Goal: Navigation & Orientation: Find specific page/section

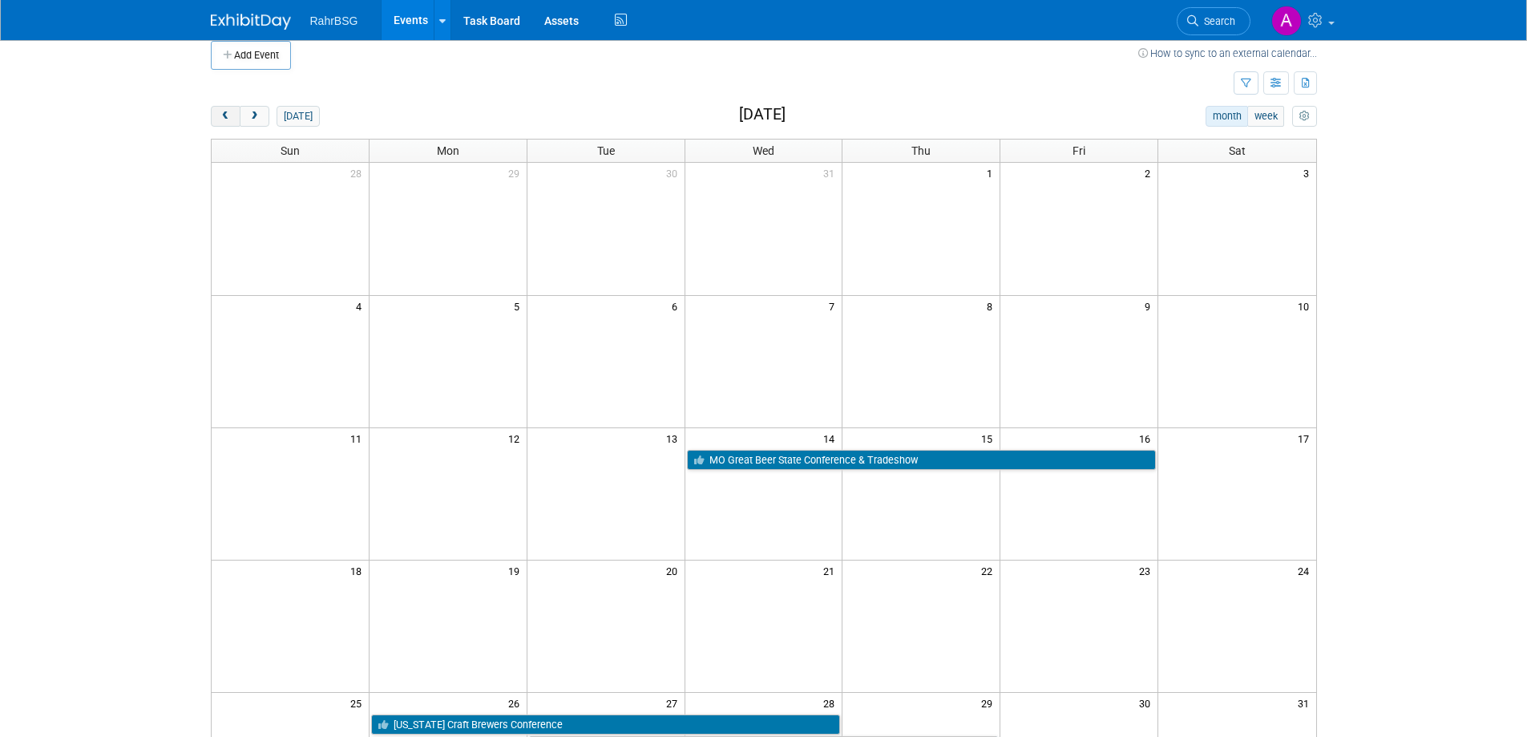
click at [228, 114] on span "prev" at bounding box center [226, 116] width 12 height 10
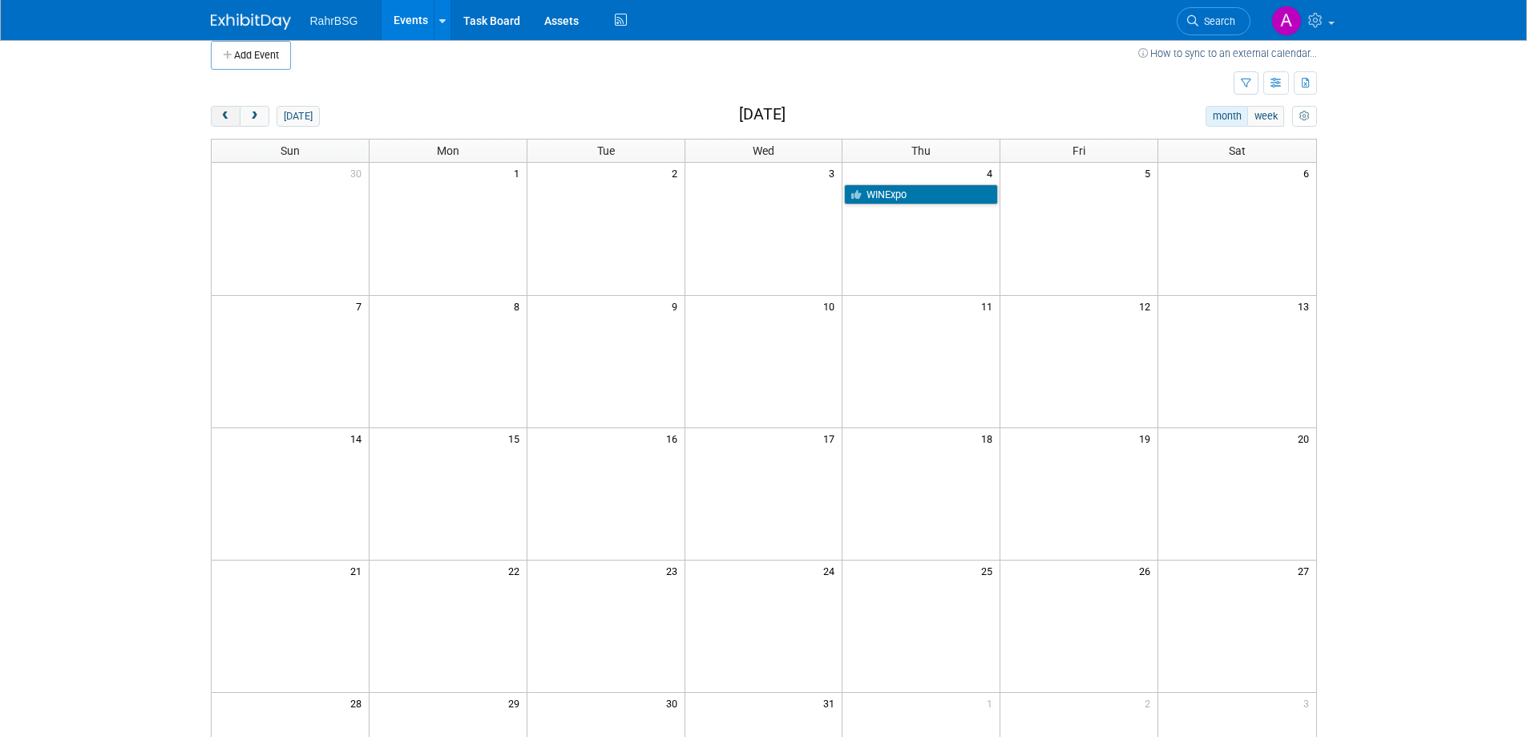
click at [228, 114] on span "prev" at bounding box center [226, 116] width 12 height 10
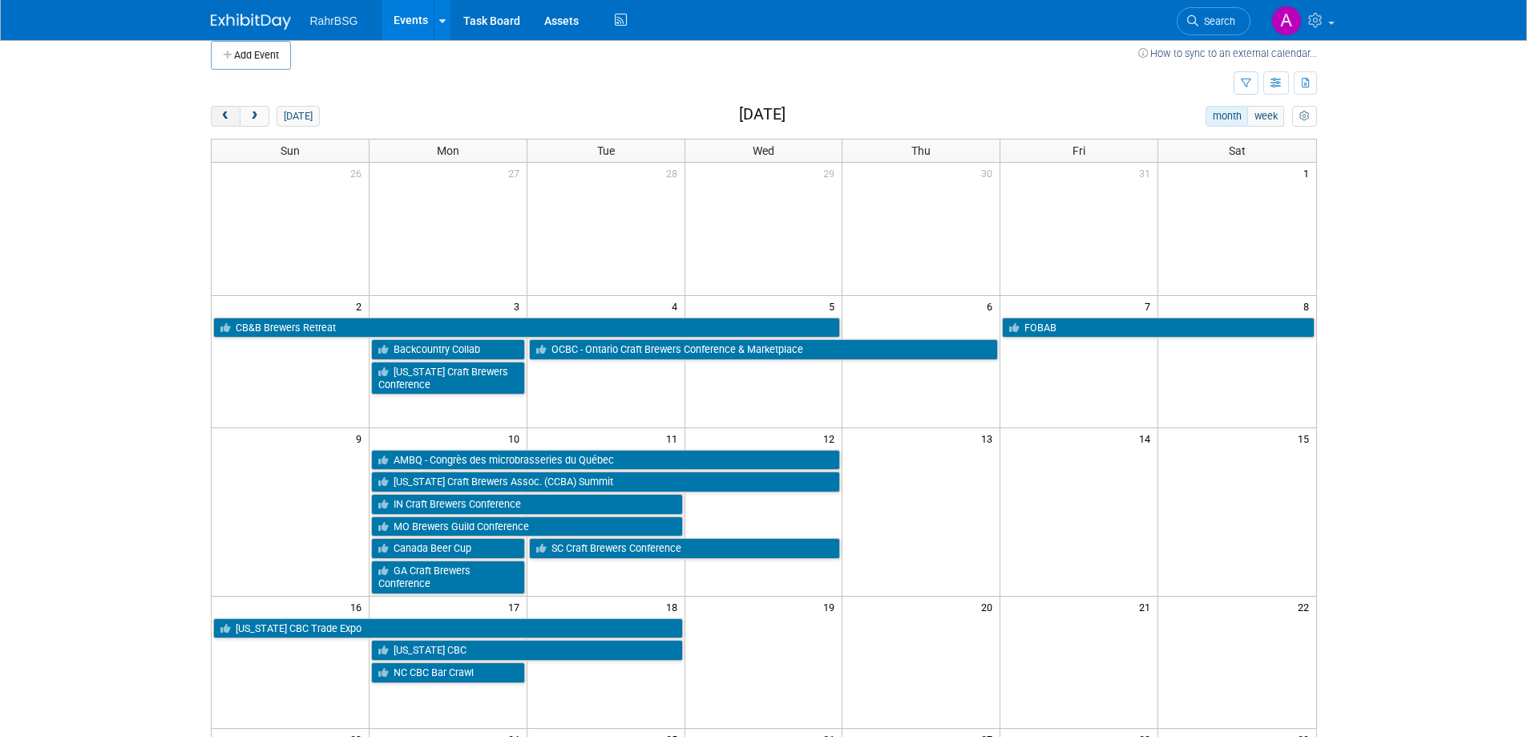
click at [228, 114] on span "prev" at bounding box center [226, 116] width 12 height 10
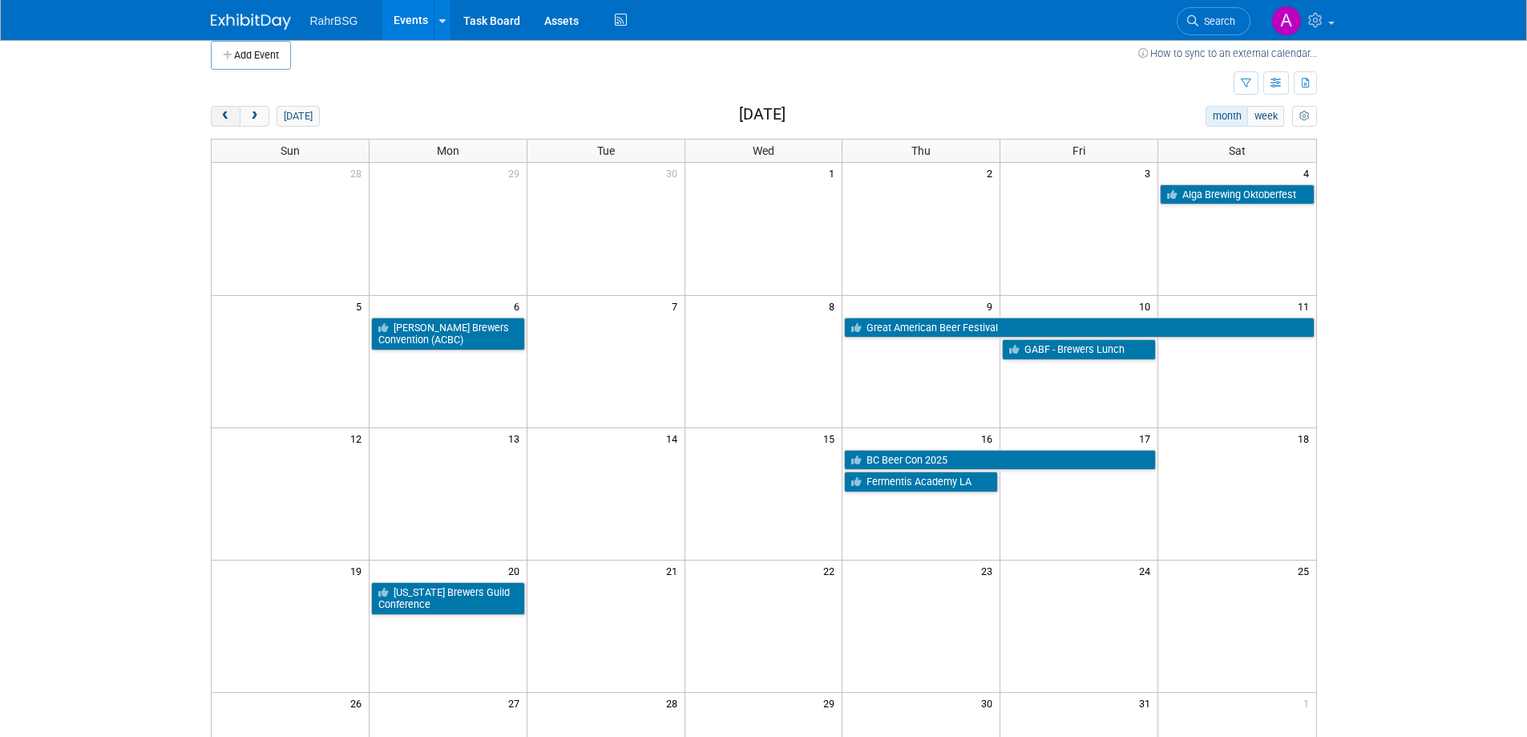
click at [228, 114] on span "prev" at bounding box center [226, 116] width 12 height 10
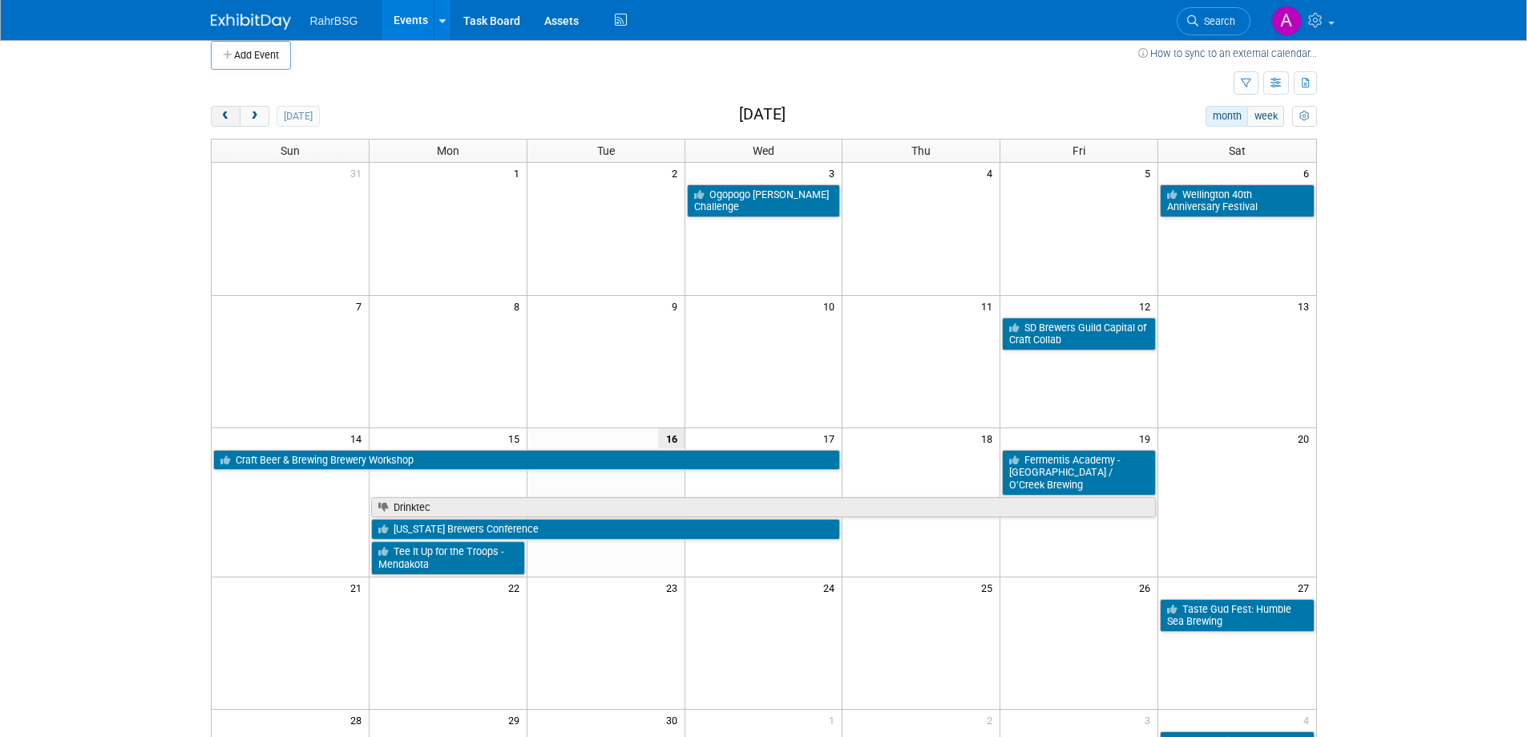
click at [228, 114] on span "prev" at bounding box center [226, 116] width 12 height 10
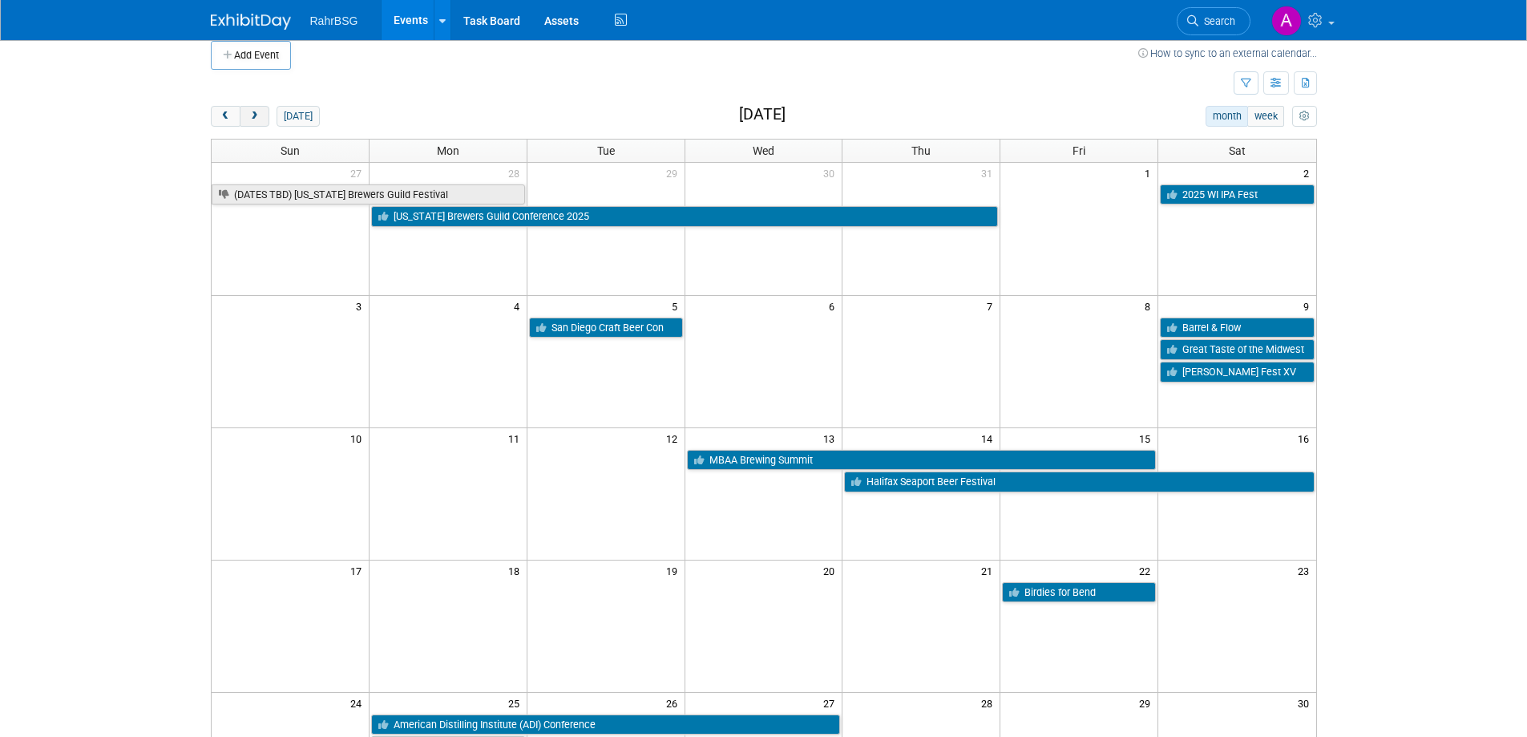
click at [253, 118] on span "next" at bounding box center [255, 116] width 12 height 10
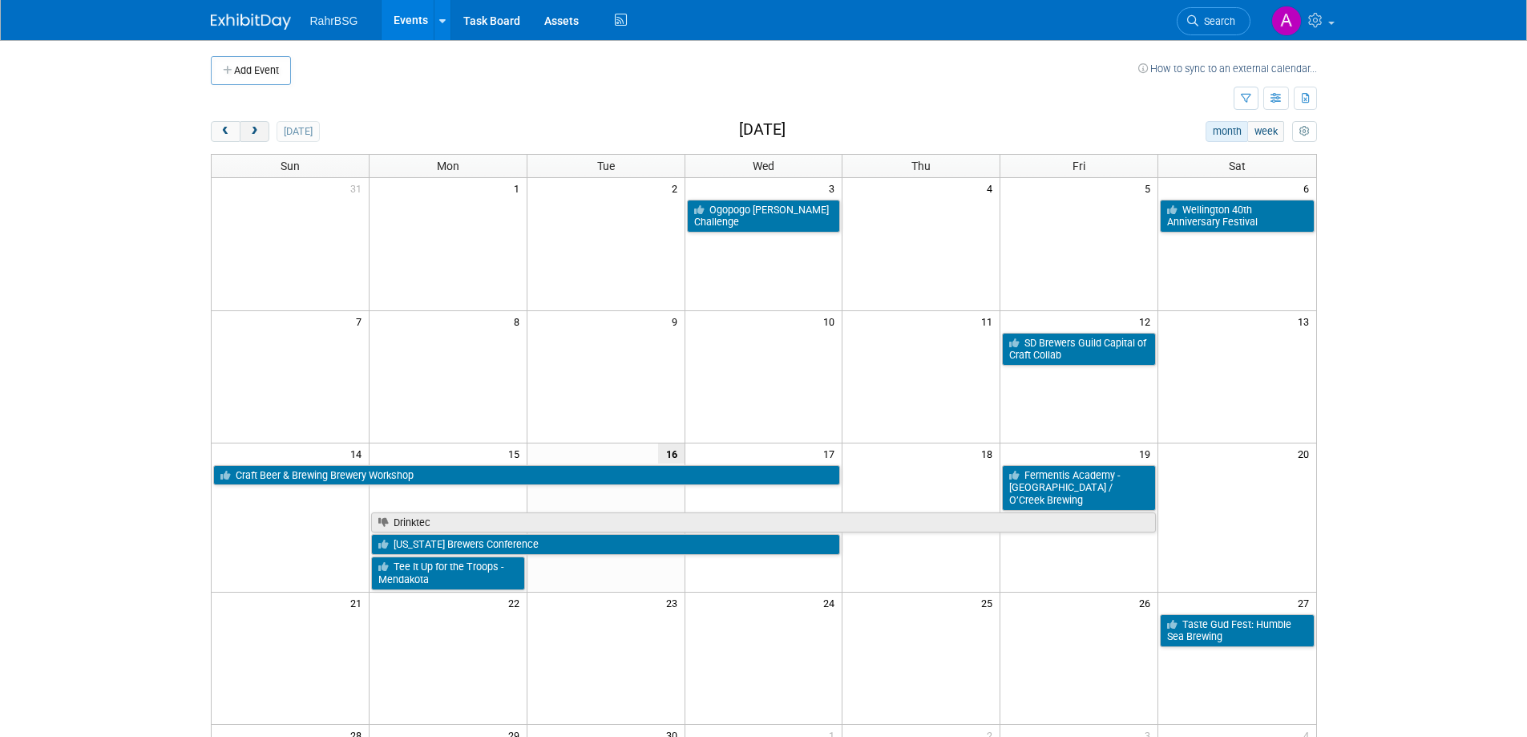
click at [261, 132] on button "next" at bounding box center [255, 131] width 30 height 21
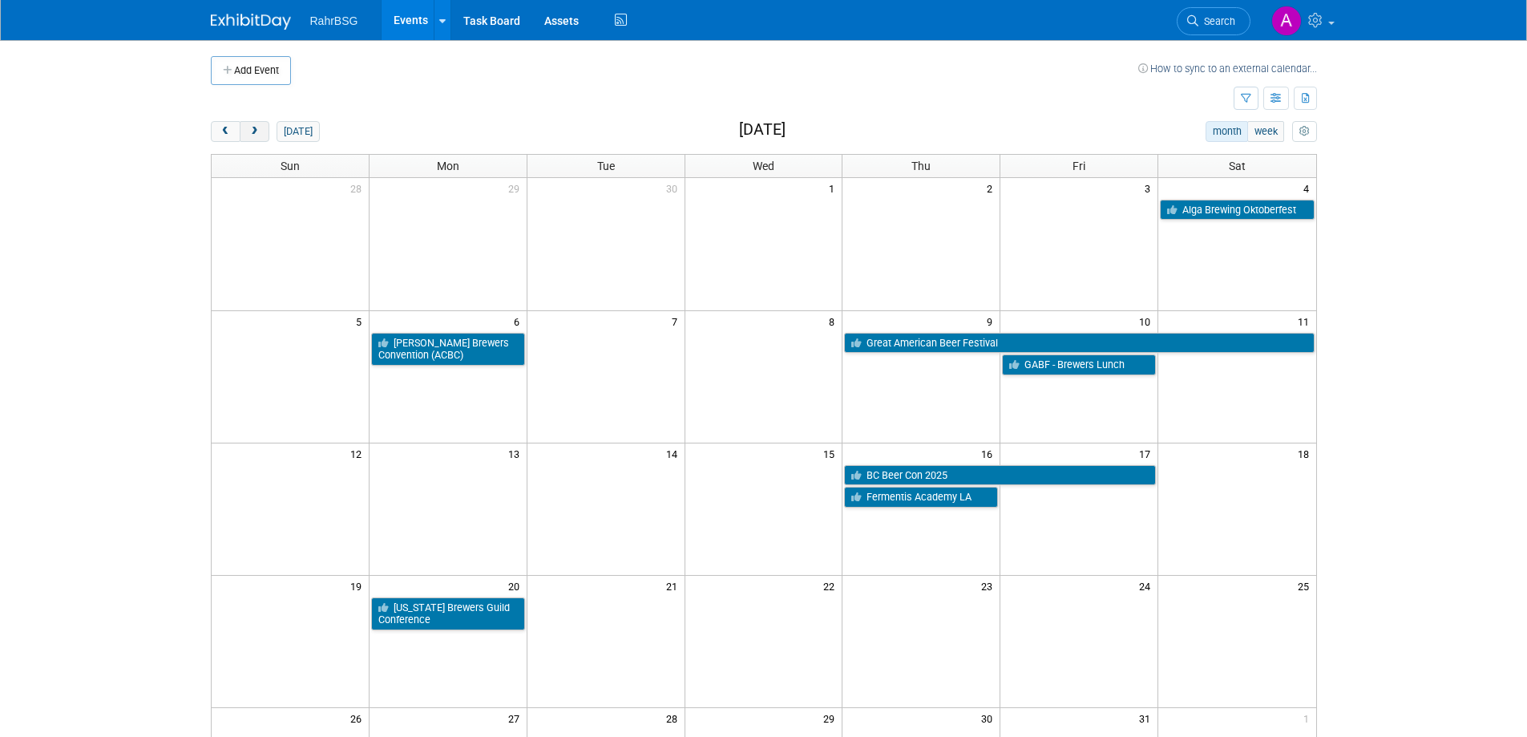
click at [261, 133] on button "next" at bounding box center [255, 131] width 30 height 21
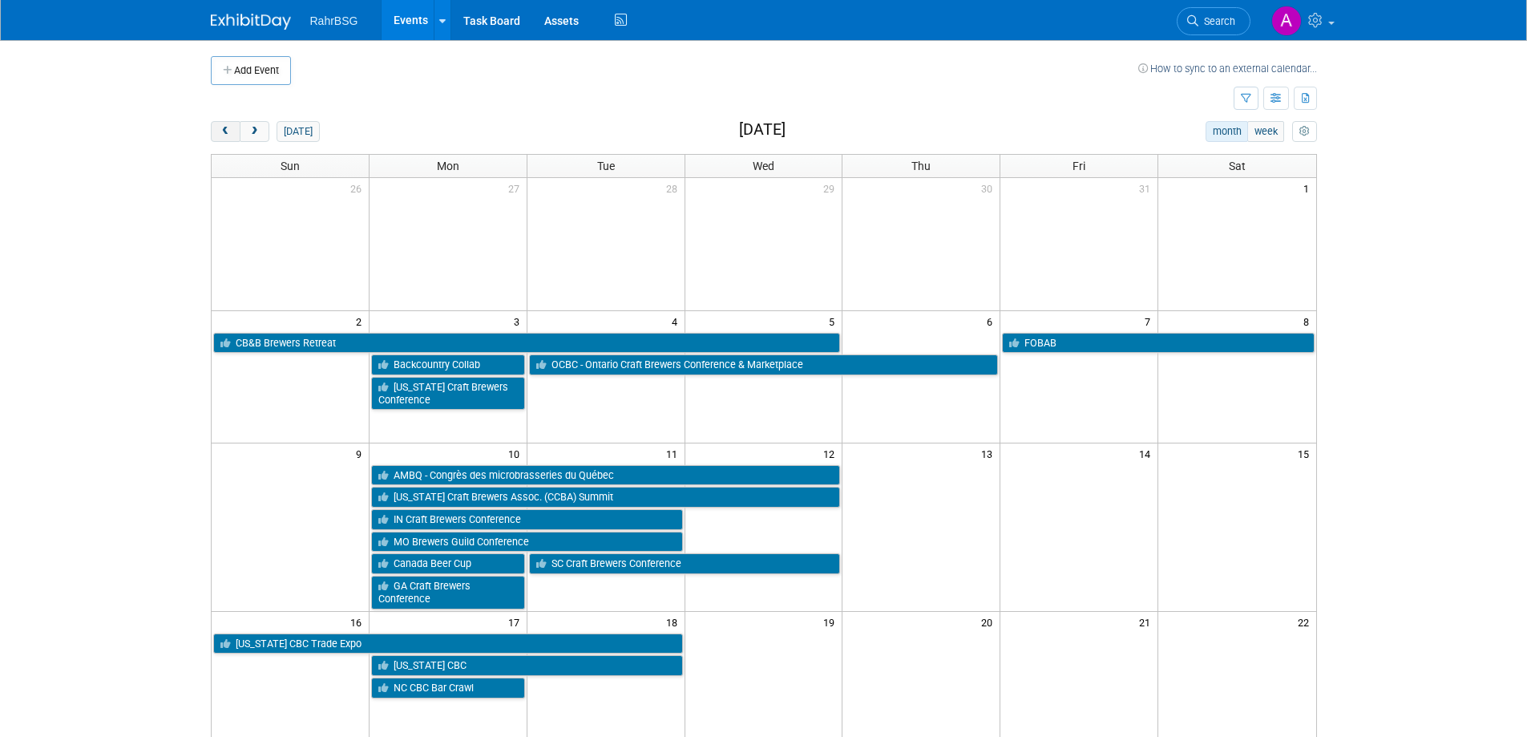
click at [229, 127] on span "prev" at bounding box center [226, 132] width 12 height 10
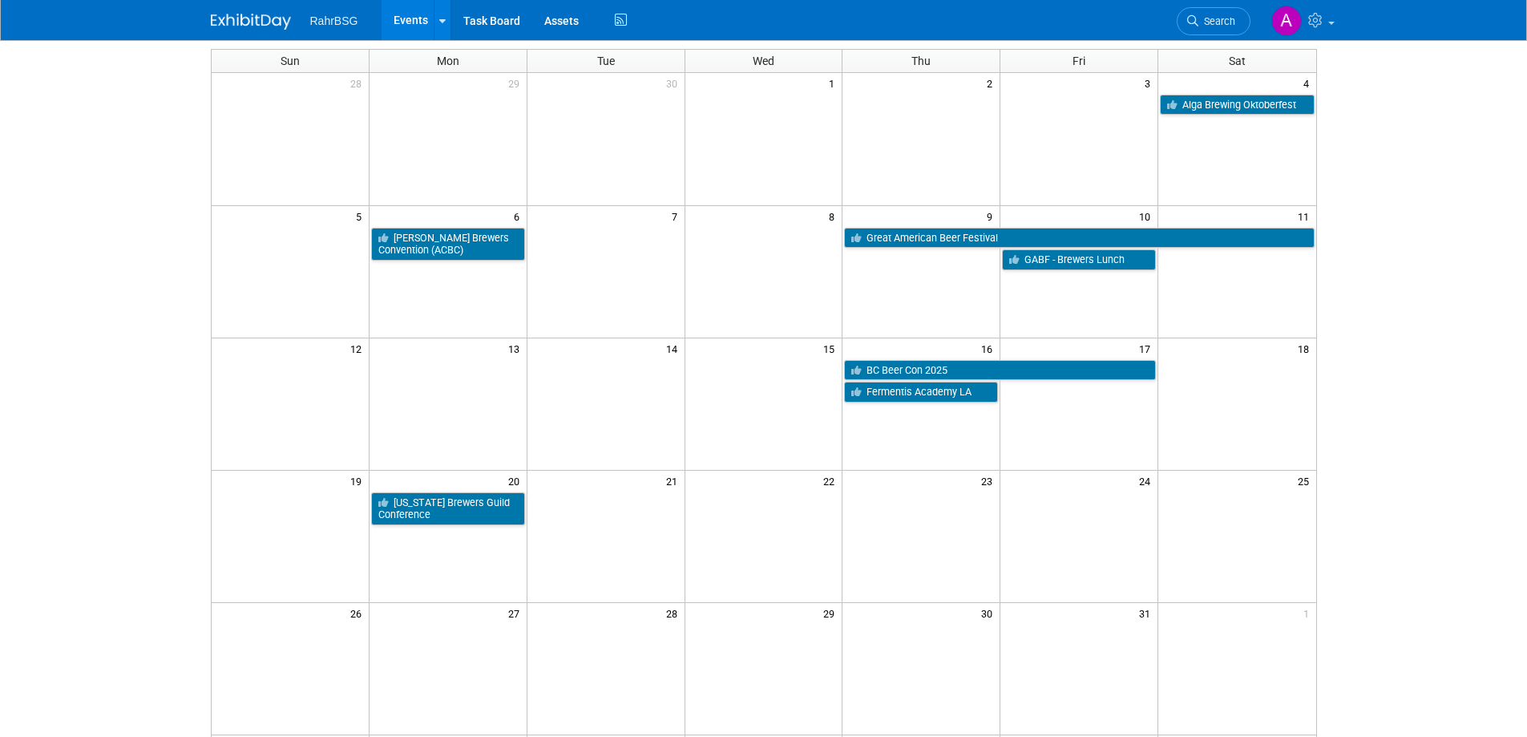
scroll to position [90, 0]
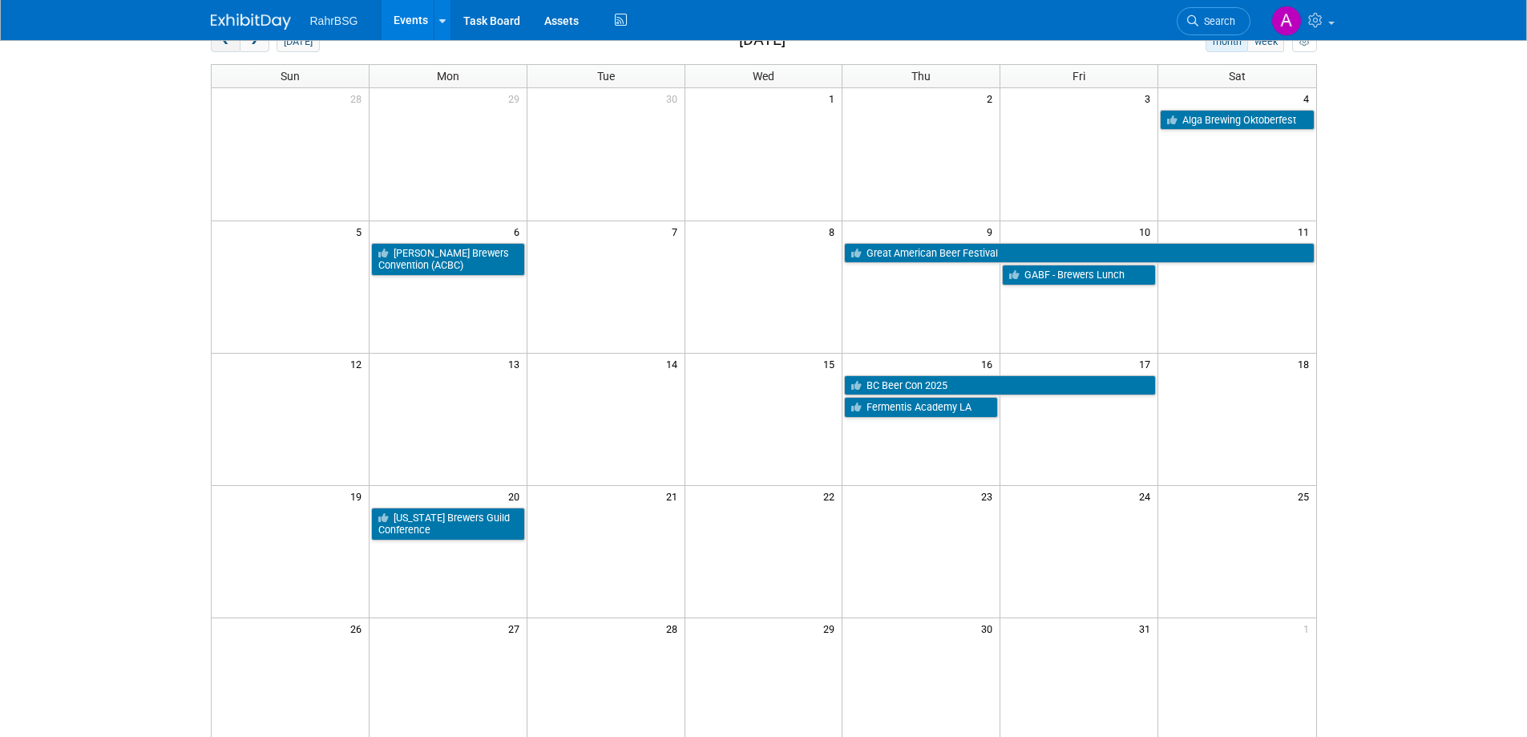
click at [223, 43] on span "prev" at bounding box center [226, 42] width 12 height 10
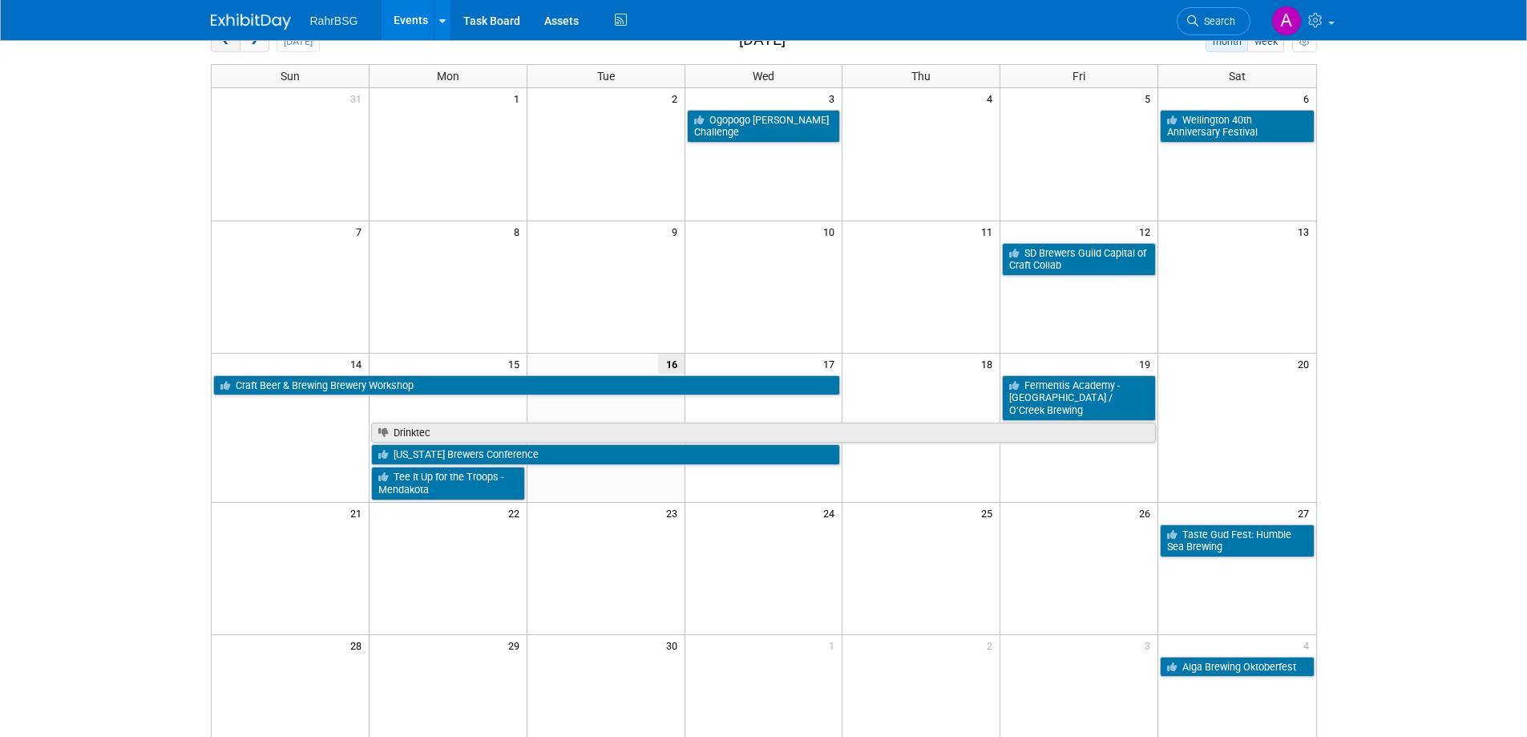
click at [223, 43] on span "prev" at bounding box center [226, 42] width 12 height 10
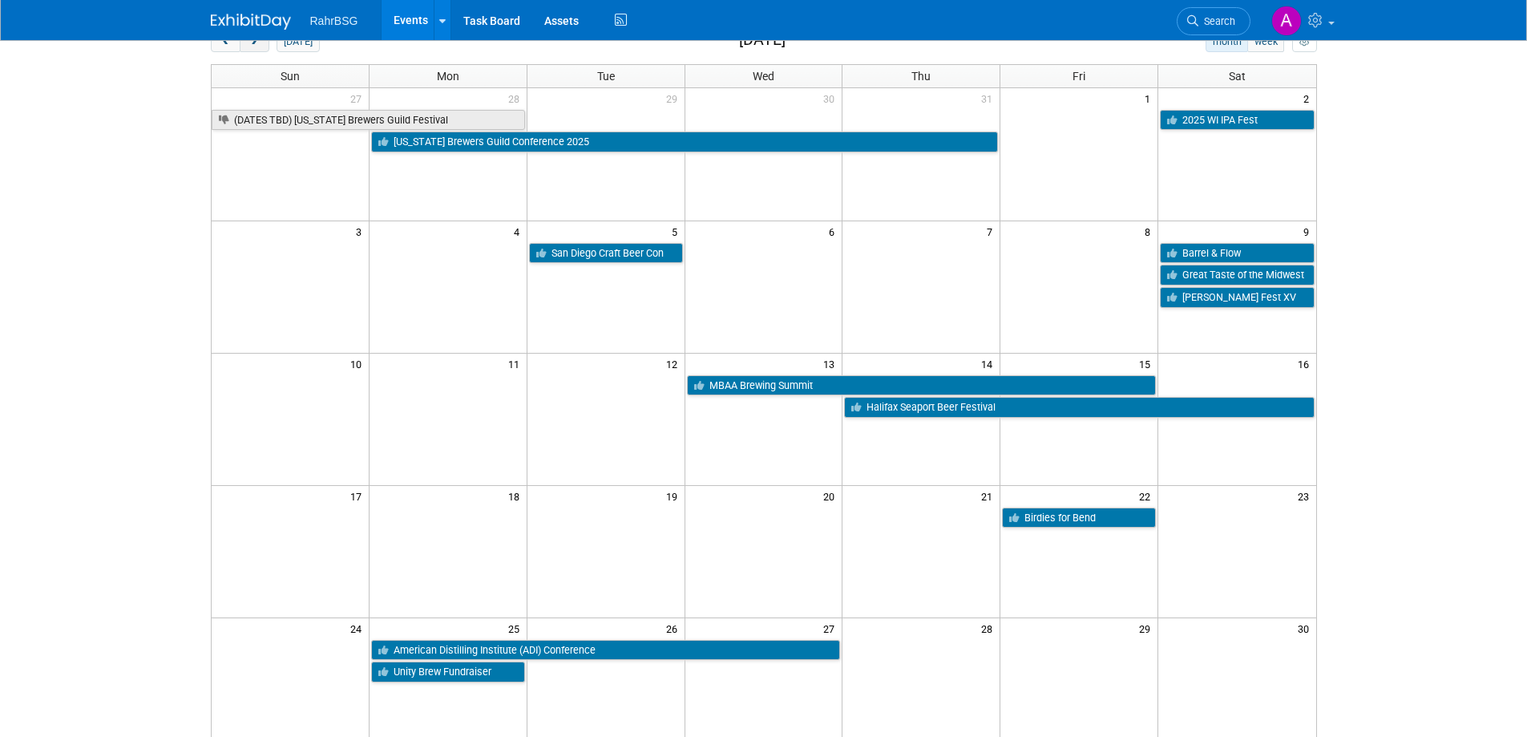
click at [261, 44] on button "next" at bounding box center [255, 41] width 30 height 21
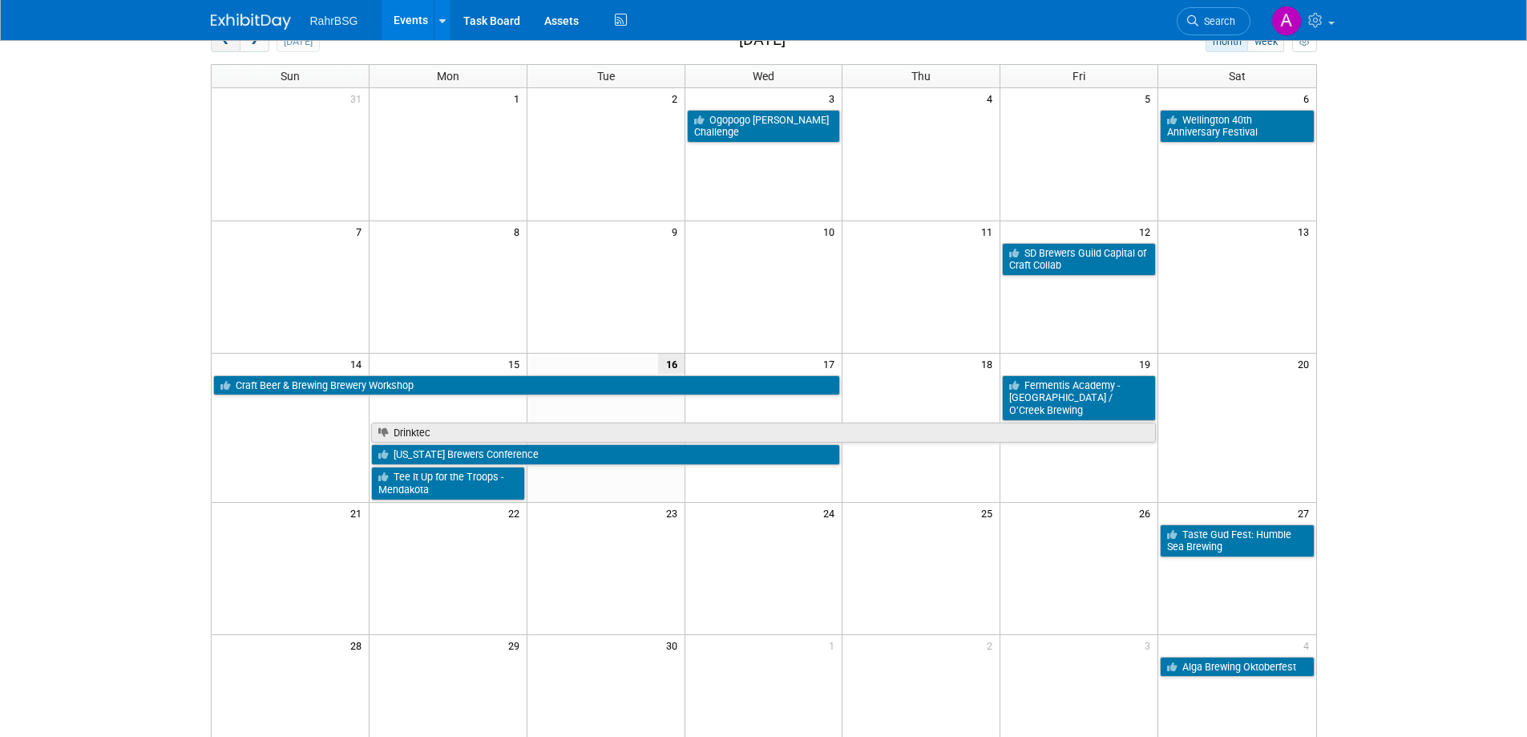
drag, startPoint x: 261, startPoint y: 44, endPoint x: 231, endPoint y: 50, distance: 31.0
click at [231, 50] on div at bounding box center [240, 41] width 59 height 21
click at [230, 42] on span "prev" at bounding box center [226, 42] width 12 height 10
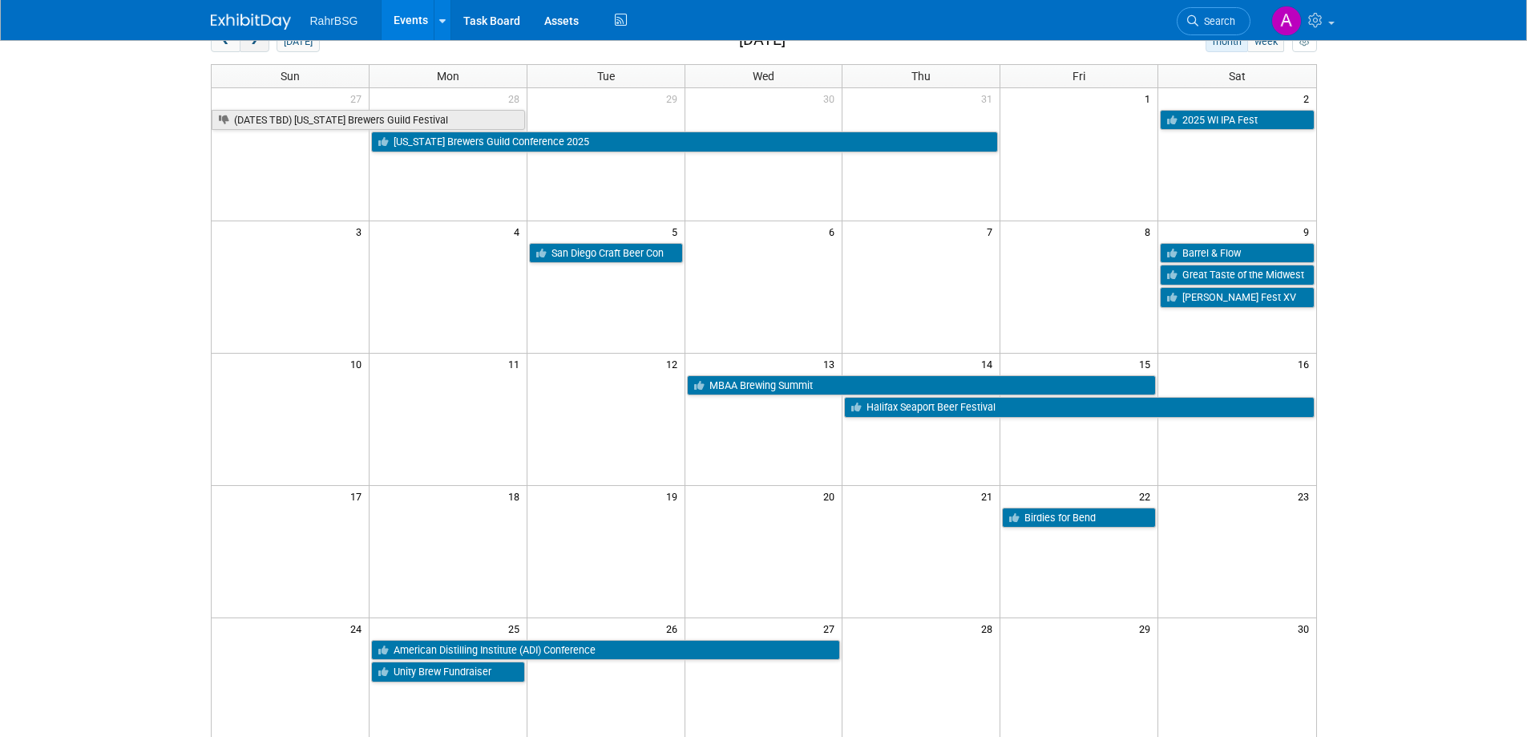
click at [253, 43] on span "next" at bounding box center [255, 42] width 12 height 10
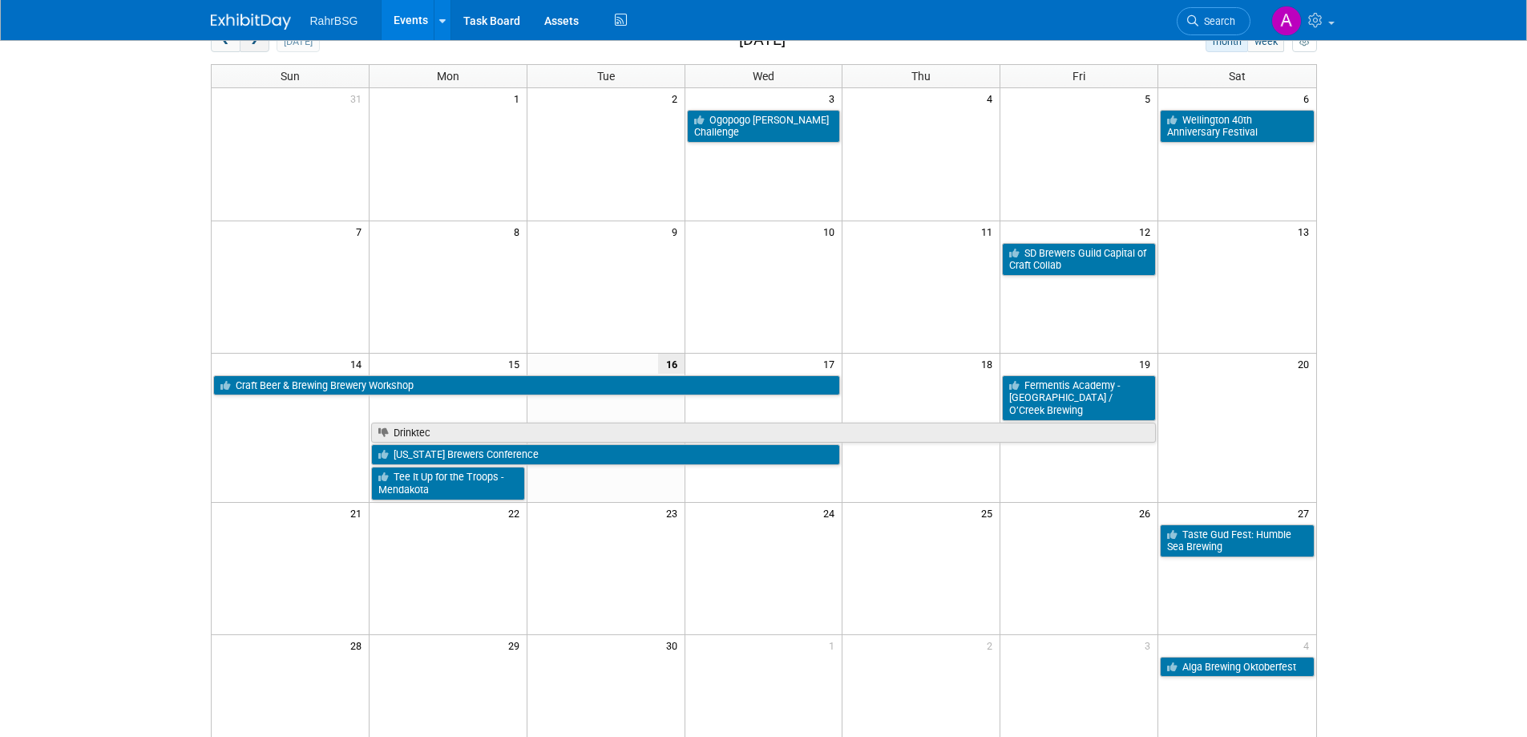
click at [253, 43] on span "next" at bounding box center [255, 42] width 12 height 10
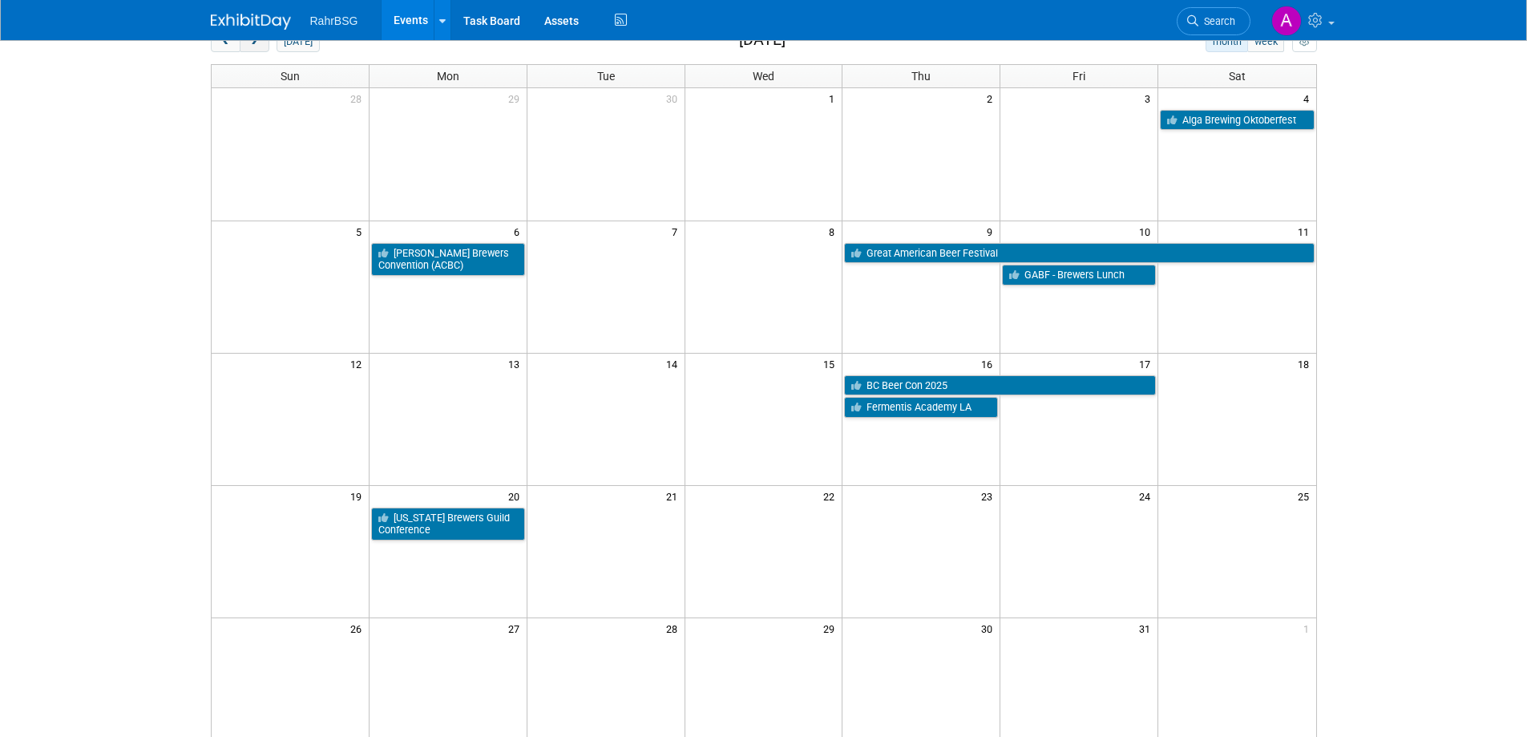
click at [253, 43] on span "next" at bounding box center [255, 42] width 12 height 10
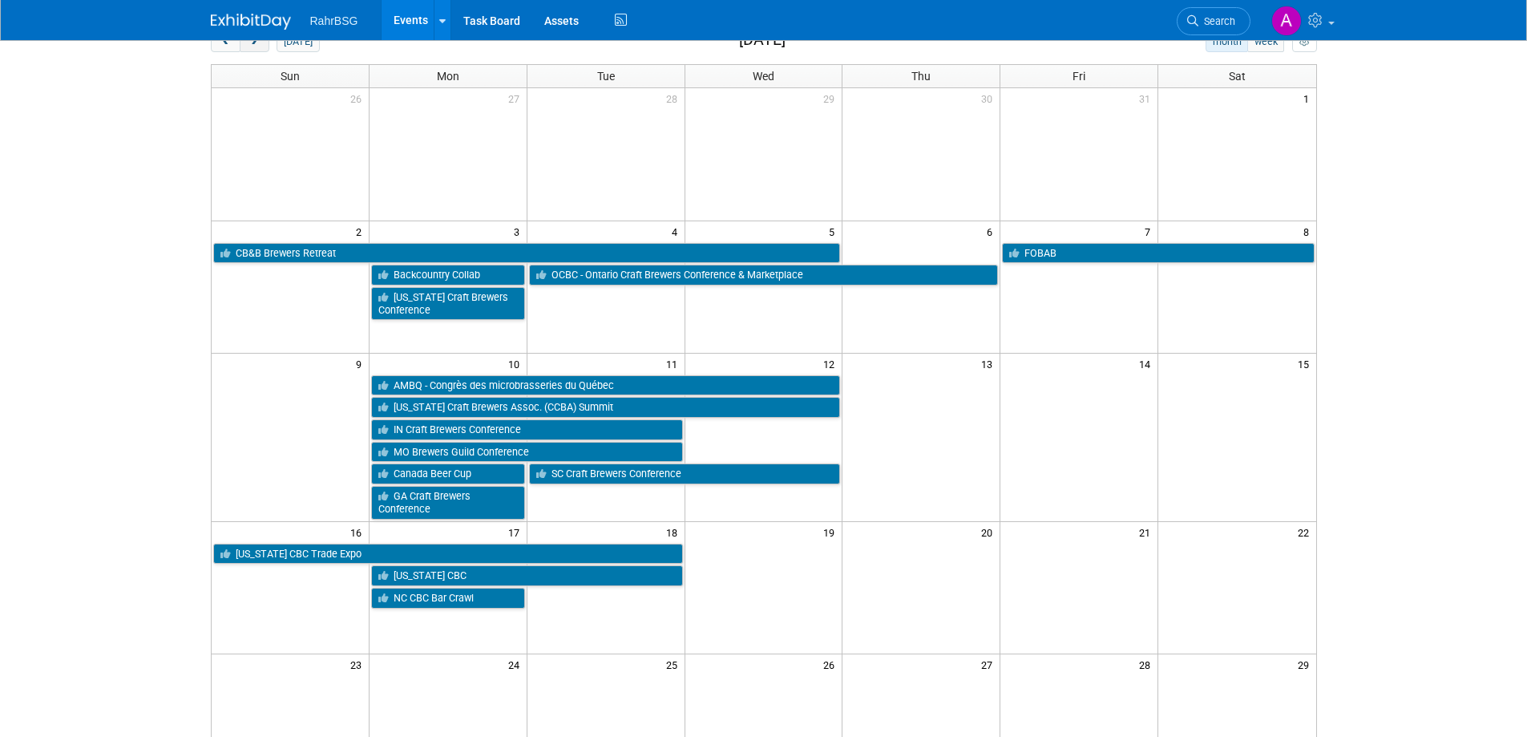
click at [258, 45] on span "next" at bounding box center [255, 42] width 12 height 10
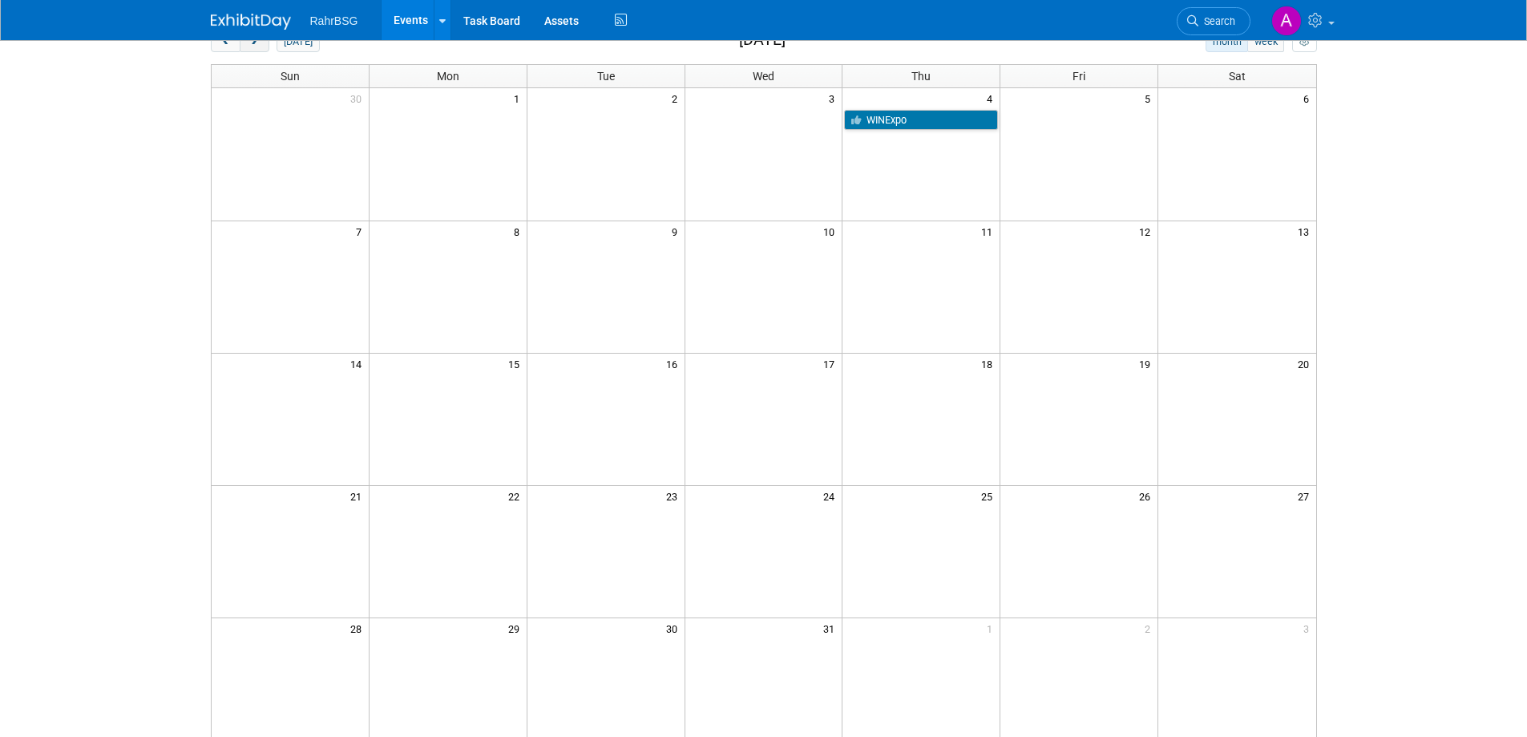
click at [258, 45] on span "next" at bounding box center [255, 42] width 12 height 10
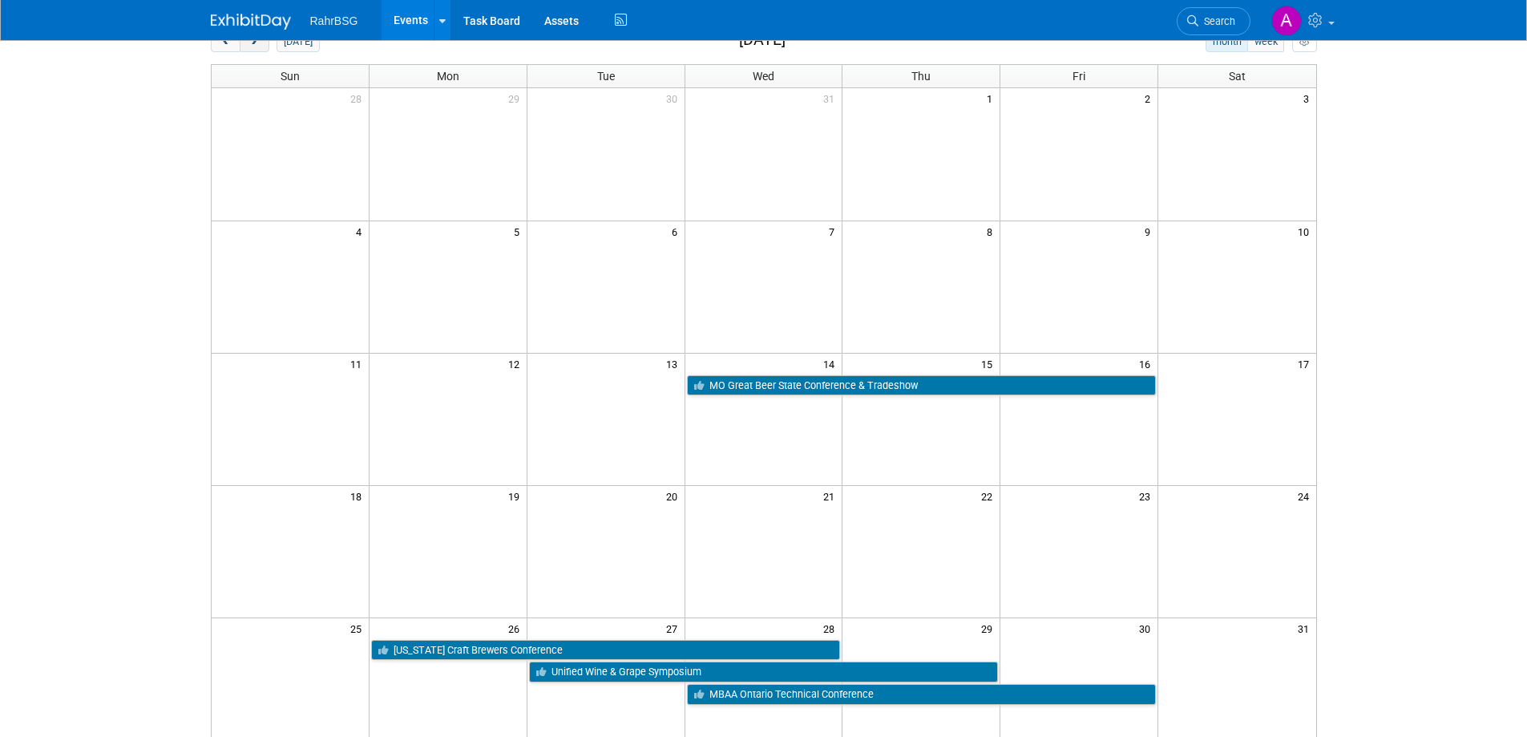
click at [258, 45] on span "next" at bounding box center [255, 42] width 12 height 10
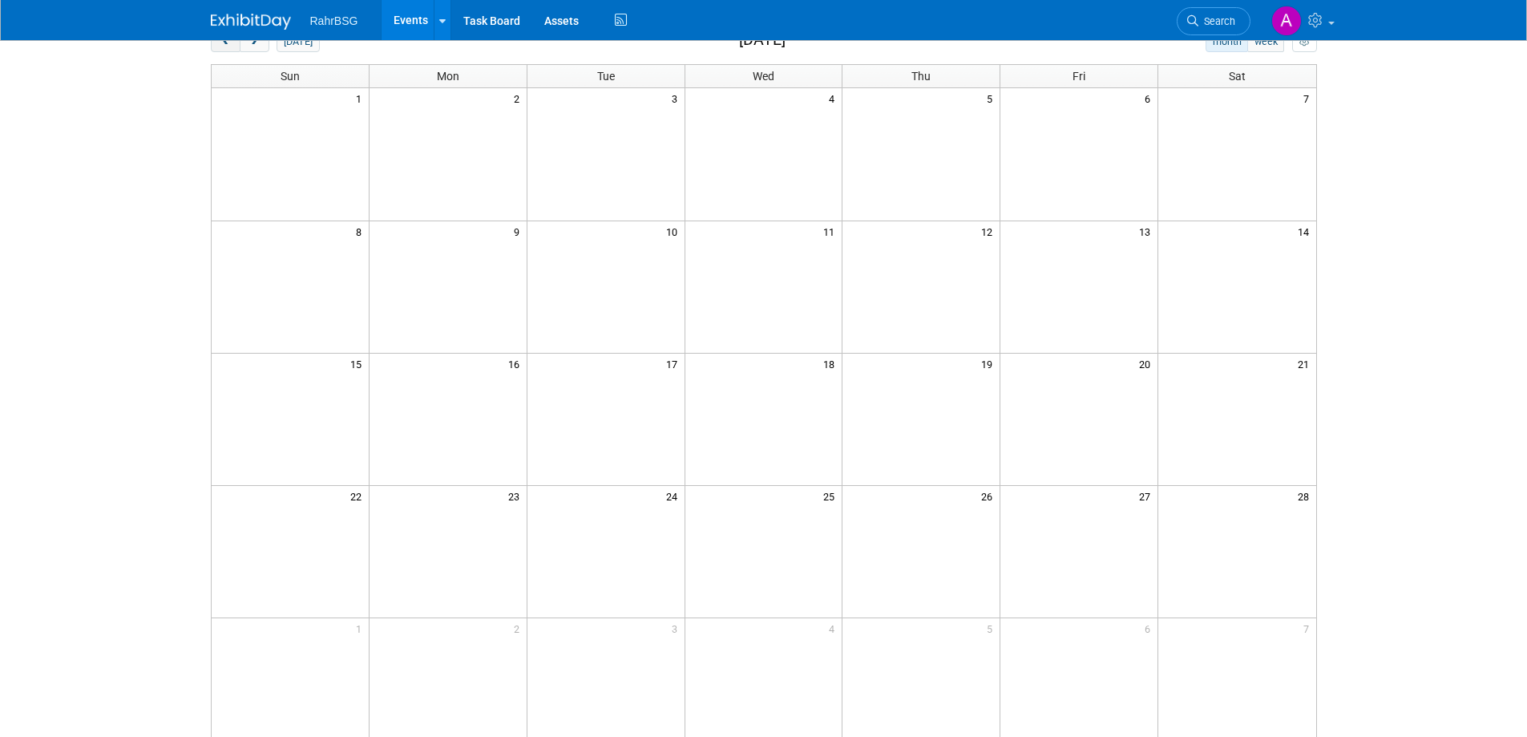
click at [229, 42] on span "prev" at bounding box center [226, 42] width 12 height 10
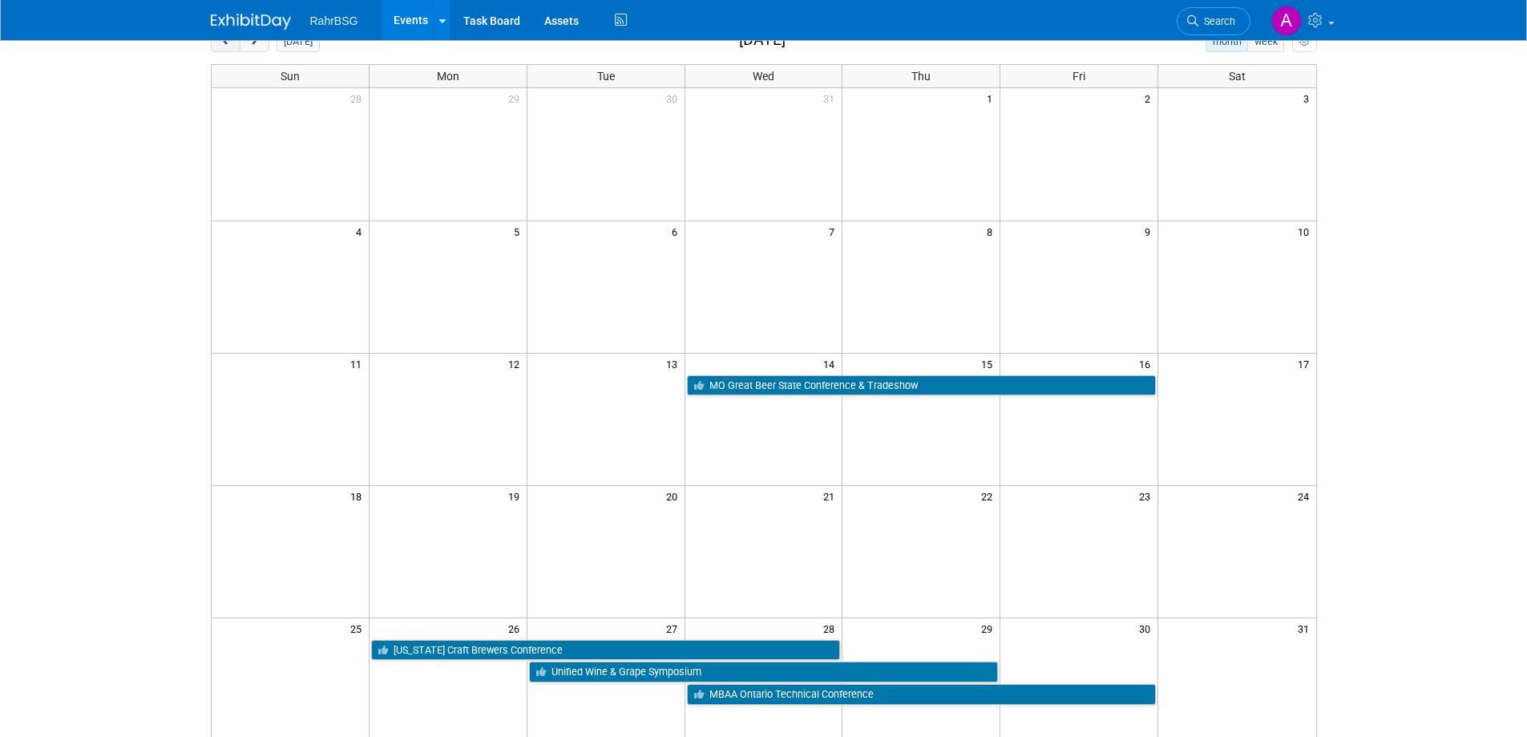
click at [229, 42] on span "prev" at bounding box center [226, 42] width 12 height 10
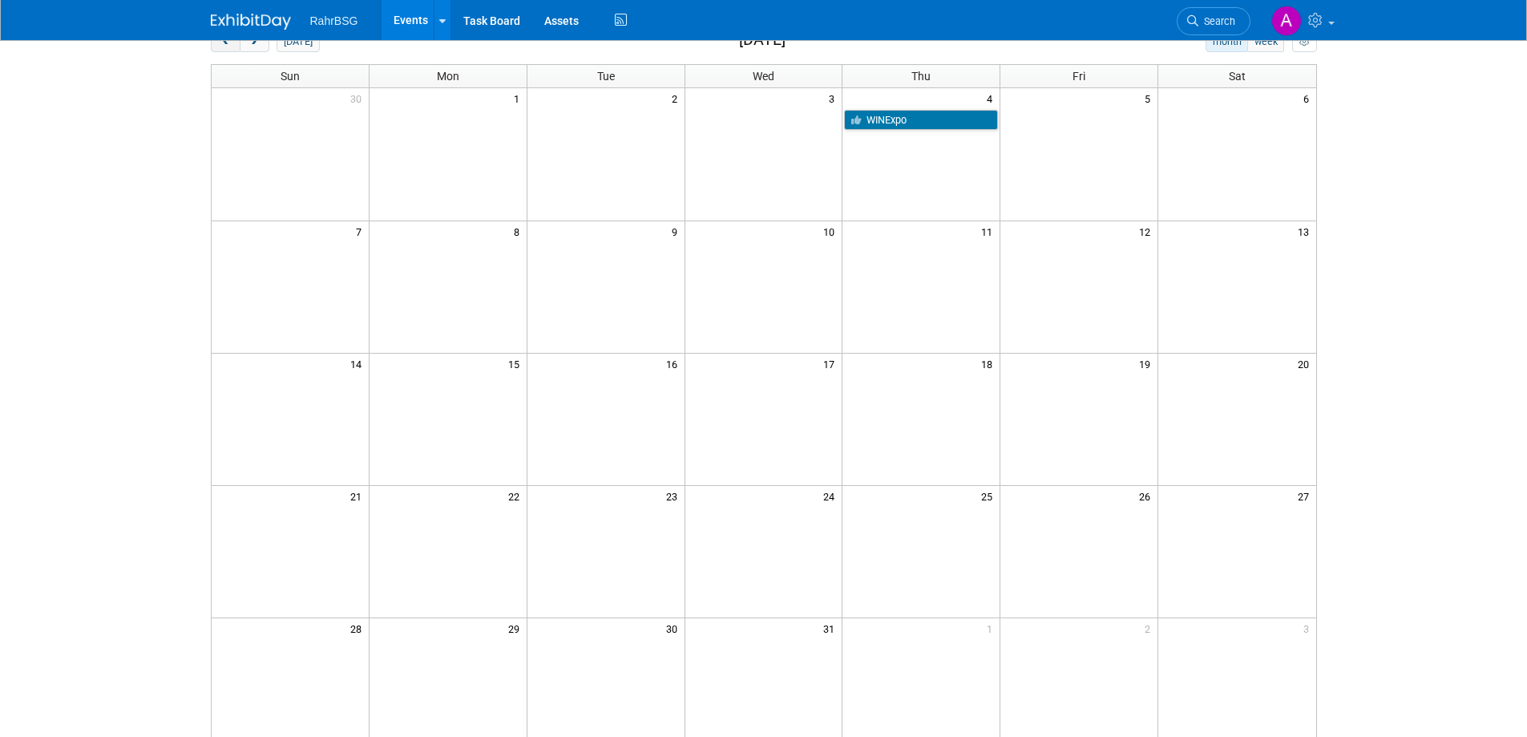
click at [229, 42] on span "prev" at bounding box center [226, 42] width 12 height 10
